Goal: Task Accomplishment & Management: Use online tool/utility

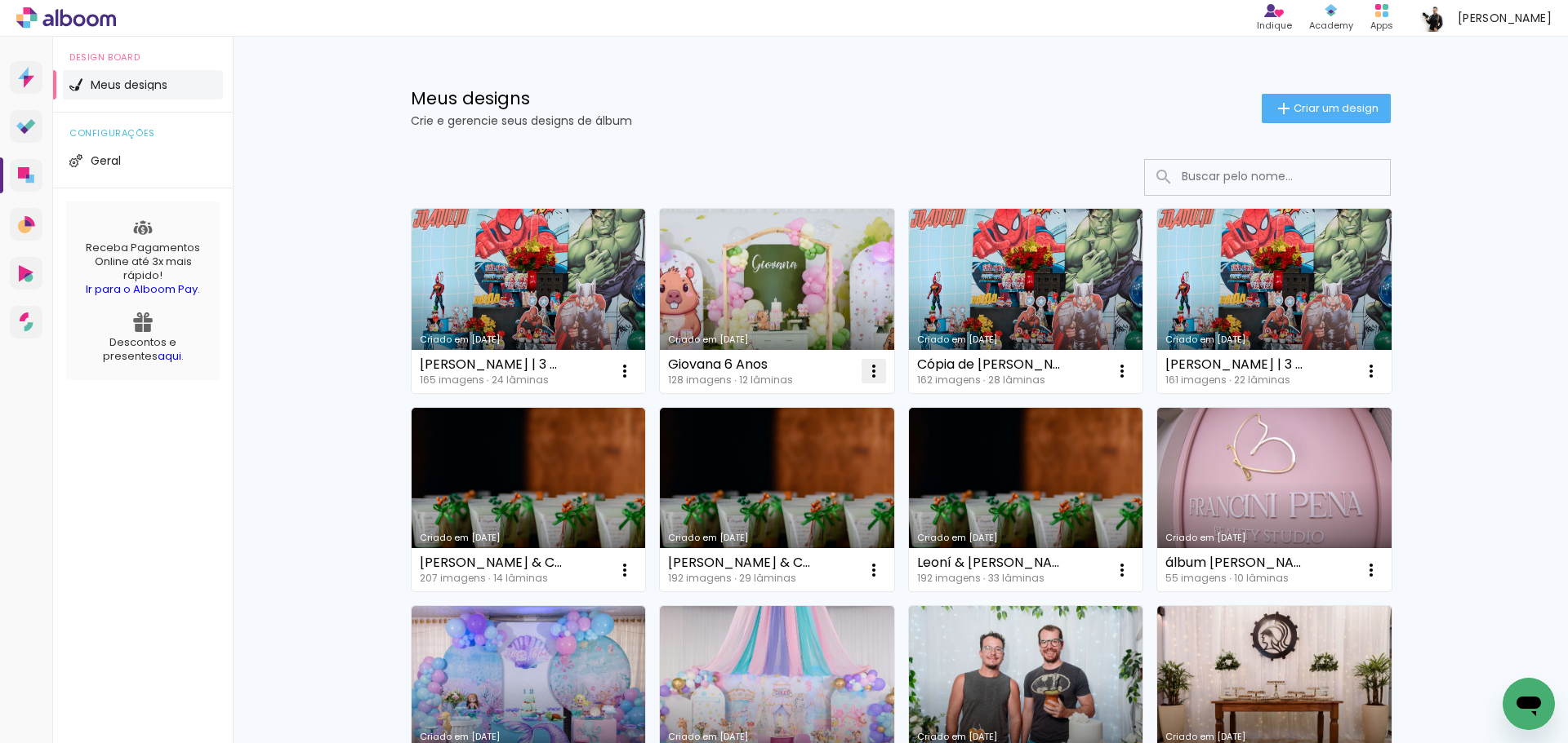
click at [864, 369] on iron-icon at bounding box center [873, 371] width 19 height 19
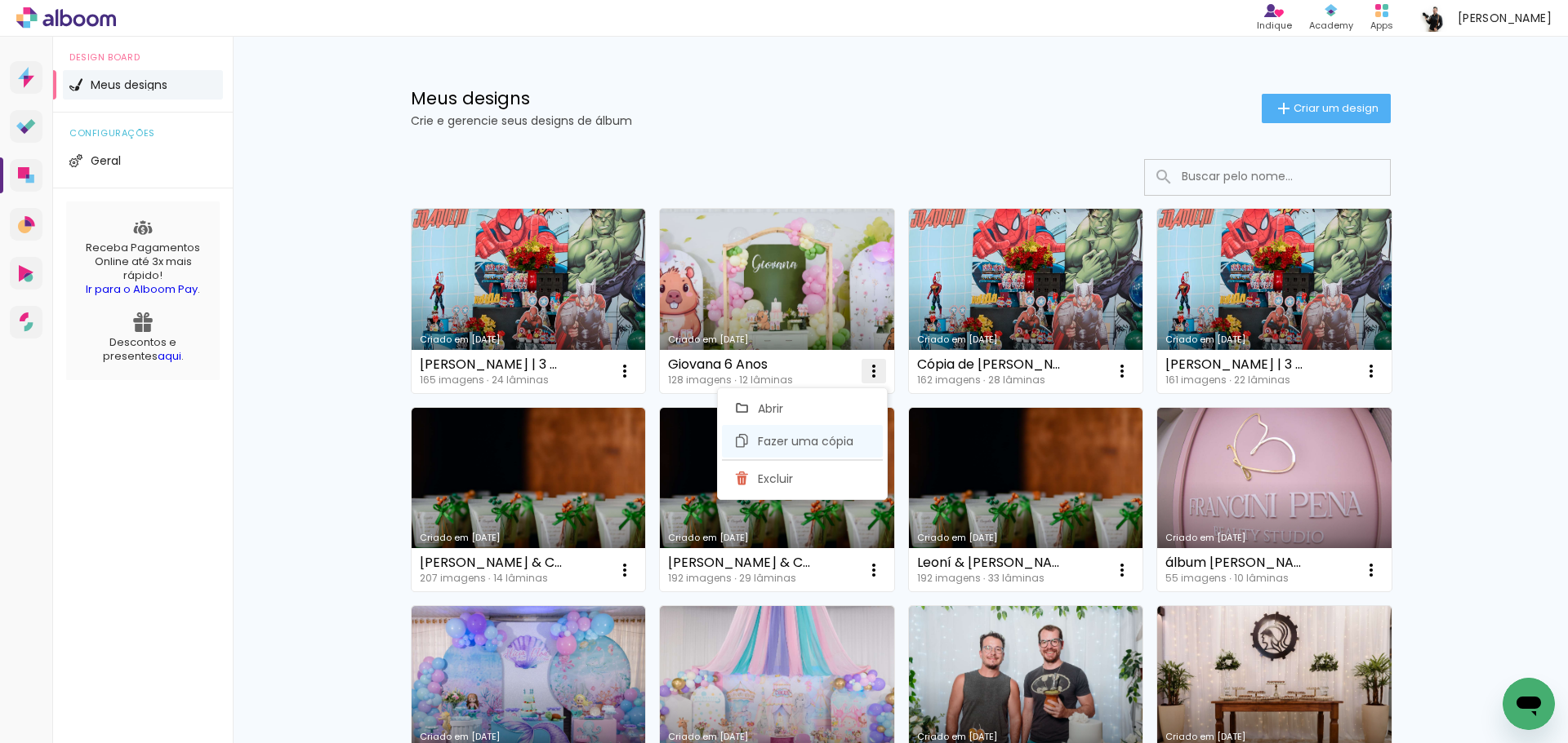
click at [815, 450] on paper-item "Fazer uma cópia" at bounding box center [802, 441] width 161 height 33
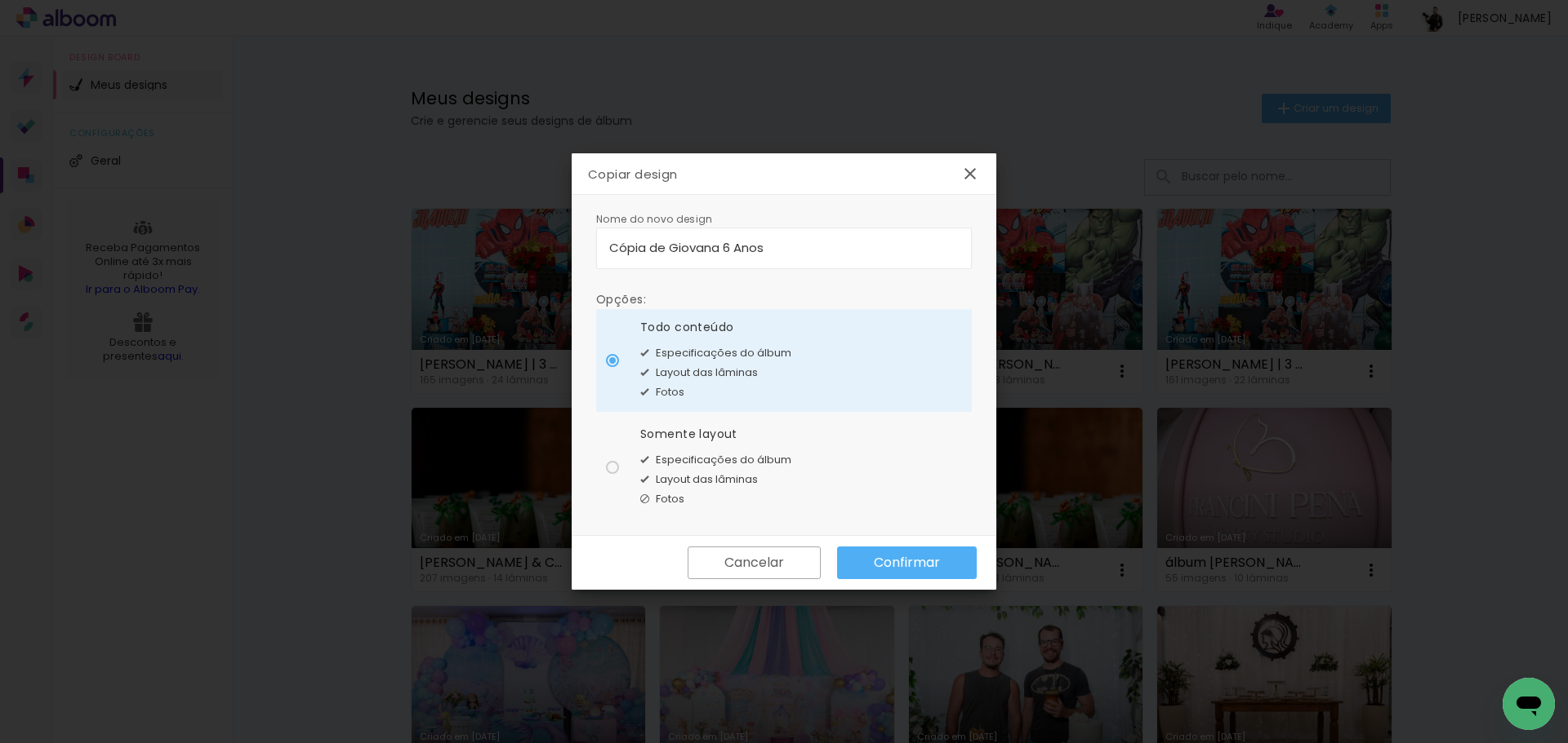
drag, startPoint x: 661, startPoint y: 247, endPoint x: 652, endPoint y: 252, distance: 10.3
click at [652, 252] on input "Cópia de Giovana 6 Anos" at bounding box center [784, 247] width 350 height 18
click at [661, 251] on input "Cópia de Giovana 6 Anos" at bounding box center [784, 247] width 350 height 18
drag, startPoint x: 626, startPoint y: 252, endPoint x: 488, endPoint y: 266, distance: 138.7
click at [453, 252] on body "link( href="../../bower_components/polymer/polymer.html" rel="import" ) picture…" at bounding box center [784, 371] width 1568 height 743
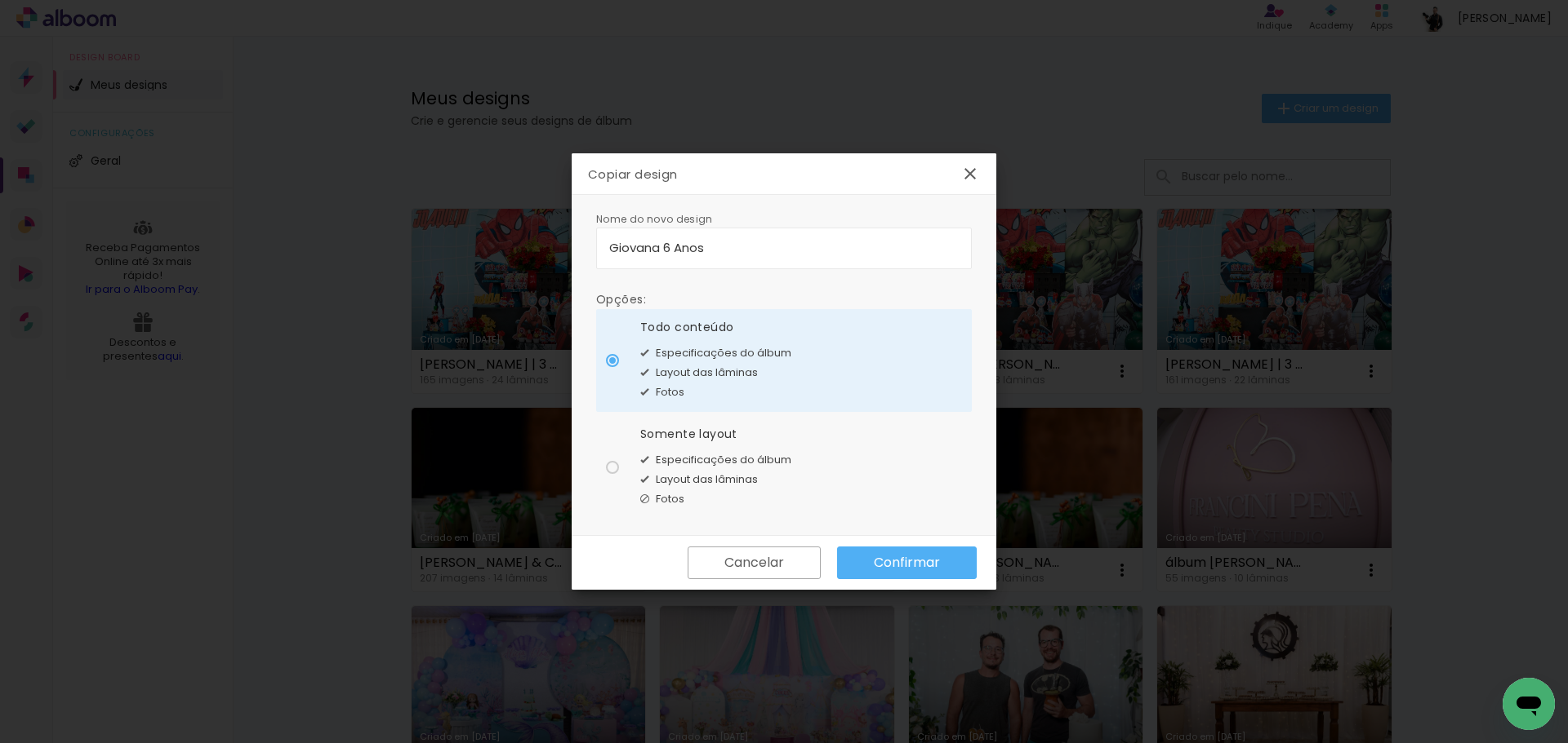
type input "Giovana 6 Anos"
type paper-input "Giovana 6 Anos"
click at [914, 547] on paper-button "Confirmar" at bounding box center [907, 562] width 140 height 33
